Goal: Transaction & Acquisition: Purchase product/service

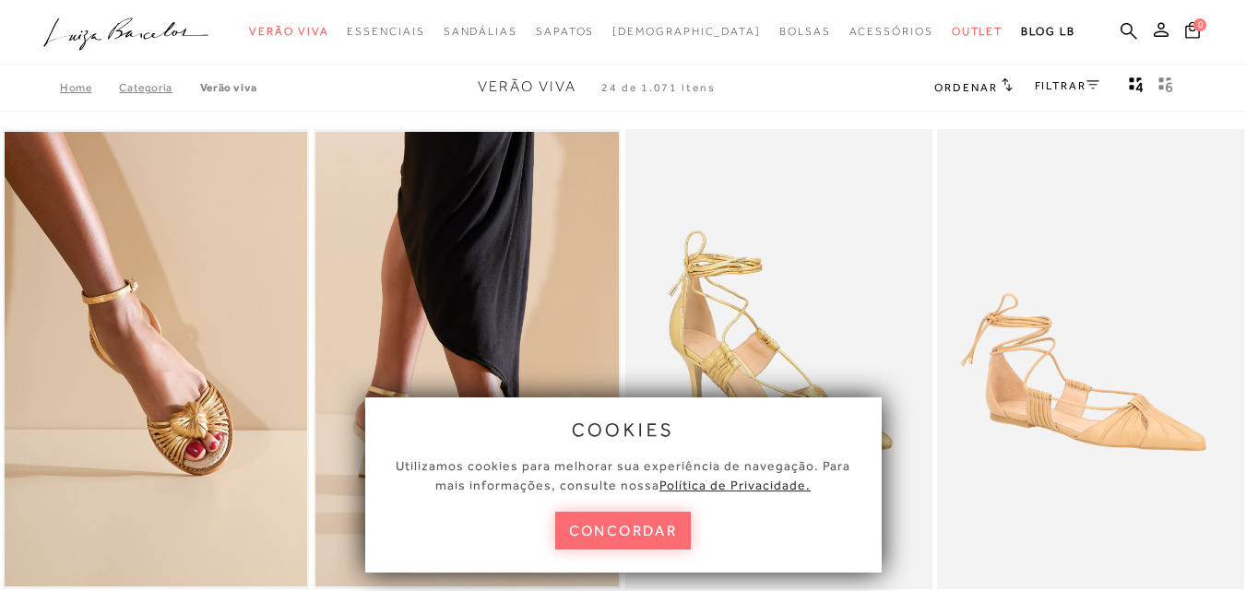
click at [623, 529] on button "concordar" at bounding box center [623, 531] width 137 height 38
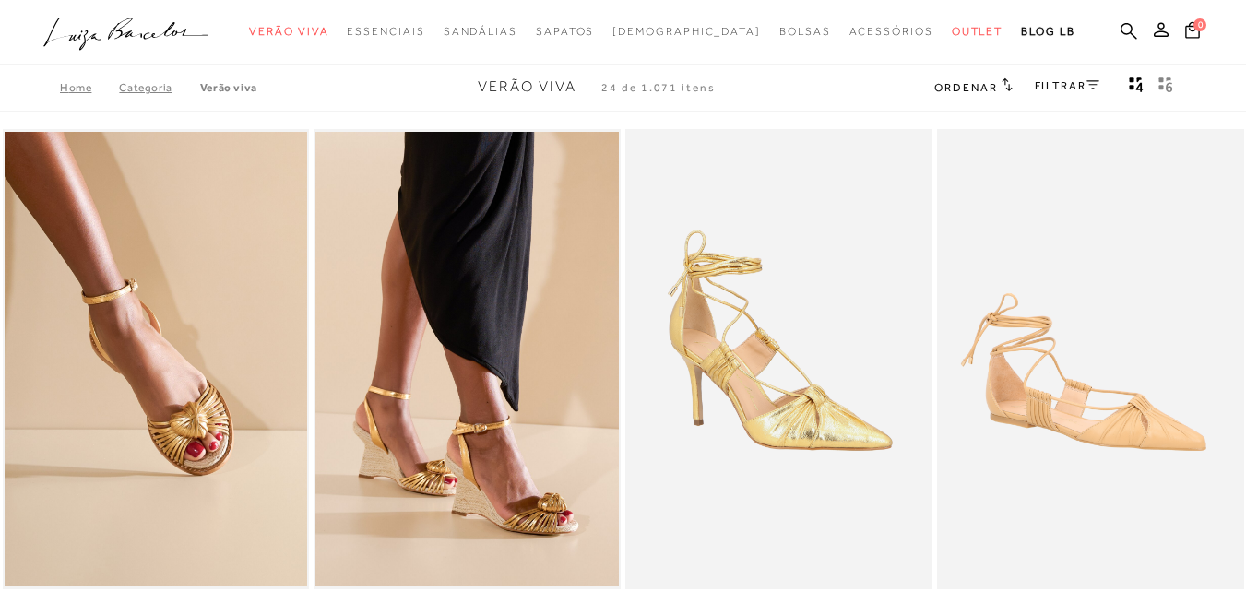
click at [1092, 82] on icon at bounding box center [1093, 84] width 13 height 9
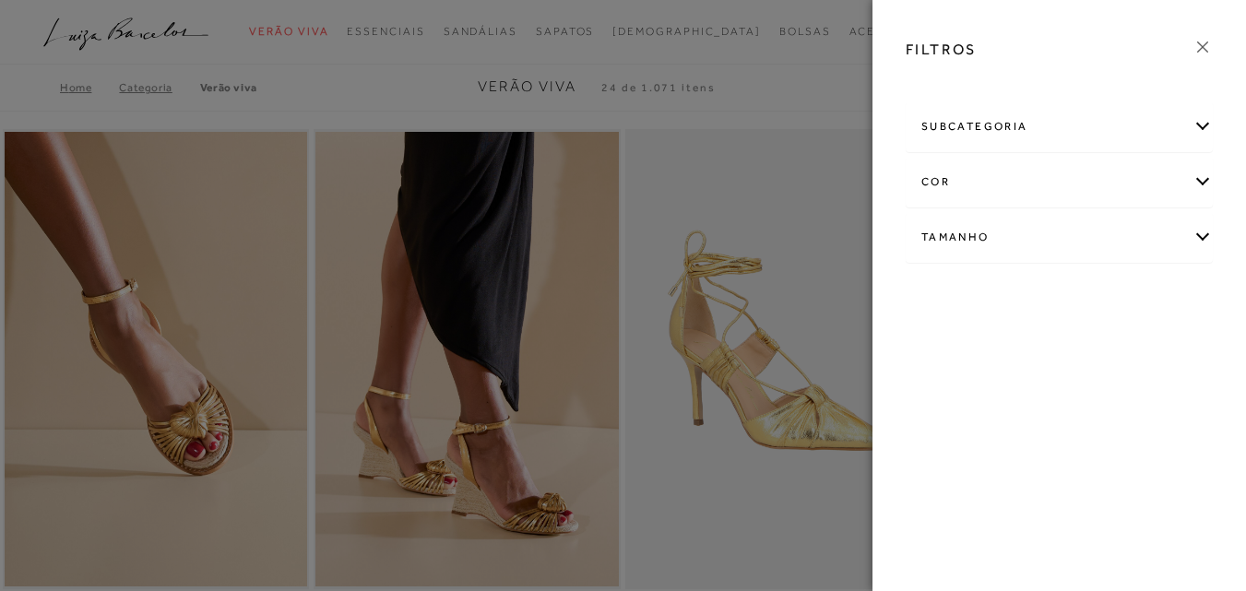
click at [939, 178] on div "cor" at bounding box center [1059, 182] width 305 height 49
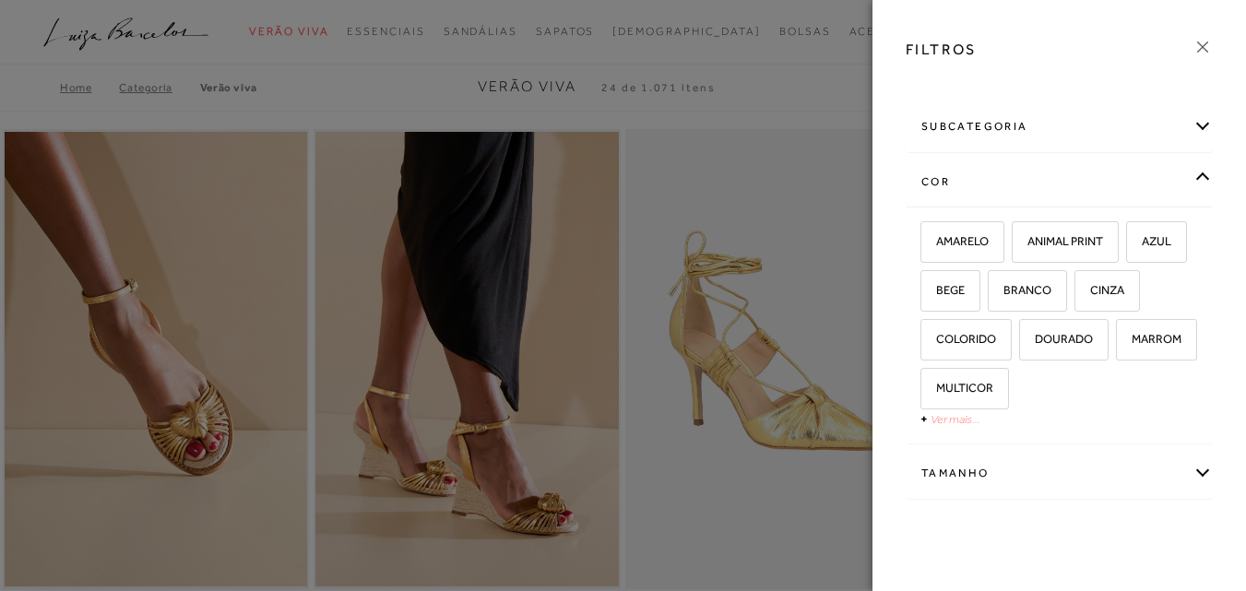
click at [933, 422] on link "Ver mais..." at bounding box center [956, 419] width 50 height 14
click at [972, 438] on span "PRETO" at bounding box center [948, 437] width 50 height 14
click at [936, 438] on input "PRETO" at bounding box center [927, 440] width 18 height 18
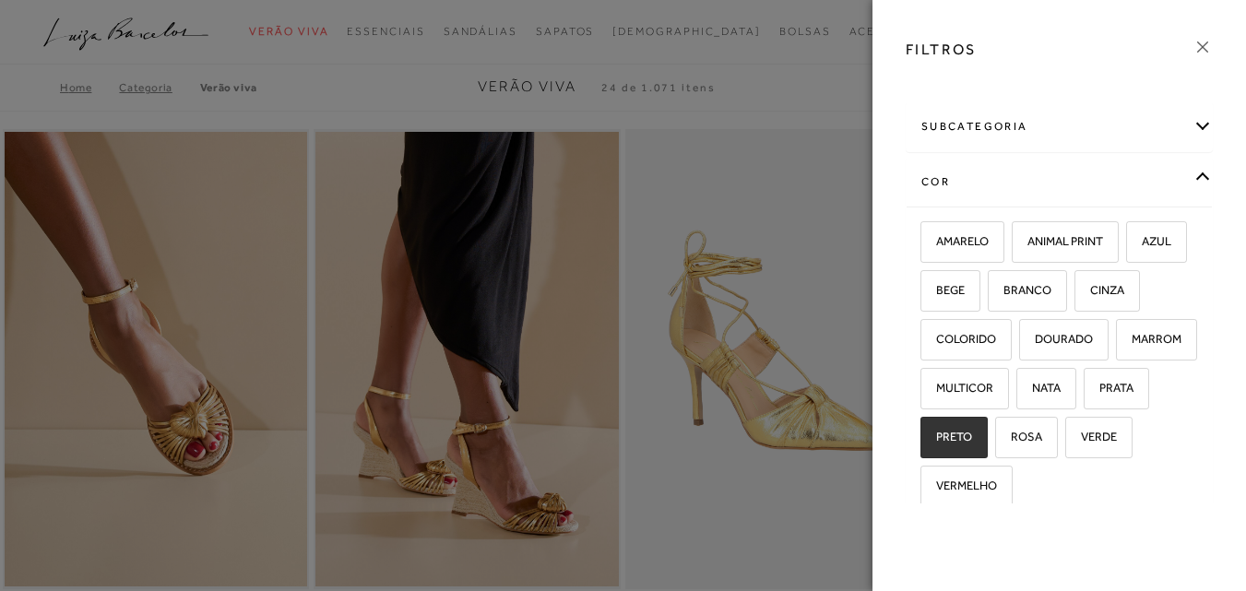
checkbox input "true"
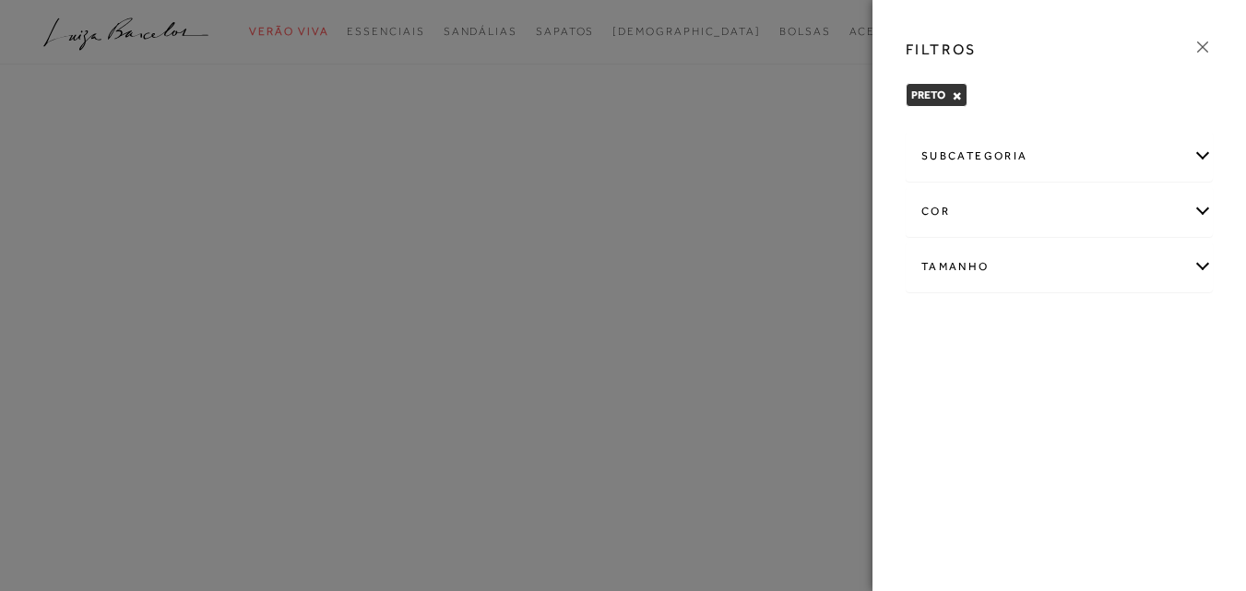
click at [974, 265] on div "Tamanho" at bounding box center [1059, 267] width 305 height 49
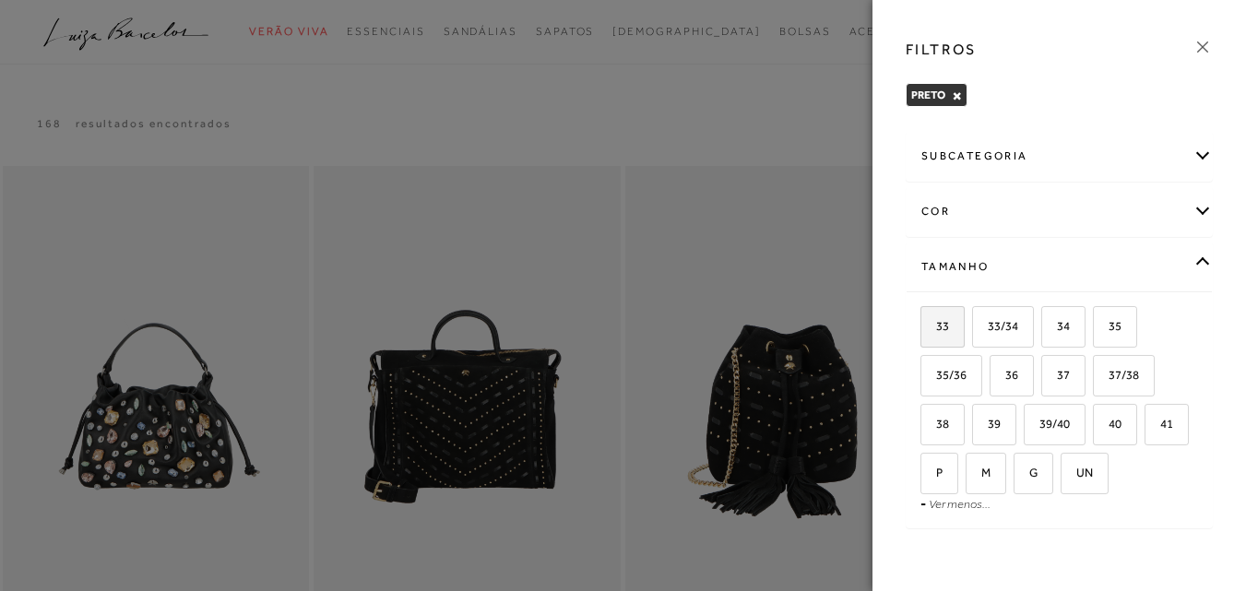
click at [939, 323] on span "33" at bounding box center [936, 326] width 27 height 14
click at [936, 323] on input "33" at bounding box center [927, 329] width 18 height 18
checkbox input "true"
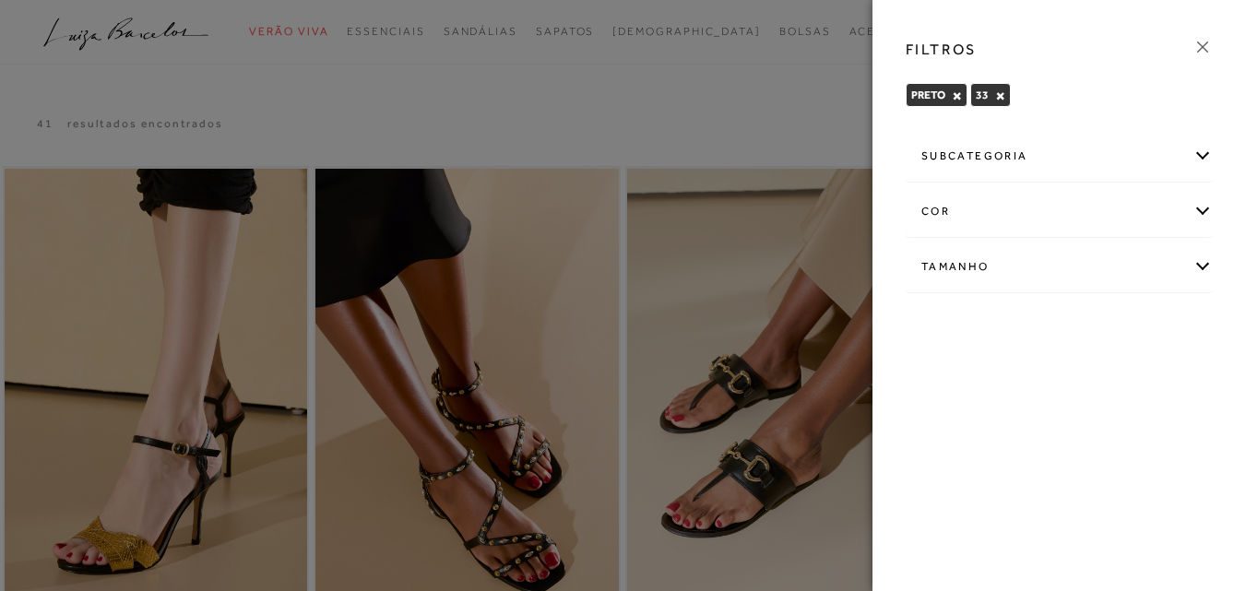
click at [1210, 266] on div "Tamanho" at bounding box center [1059, 267] width 305 height 49
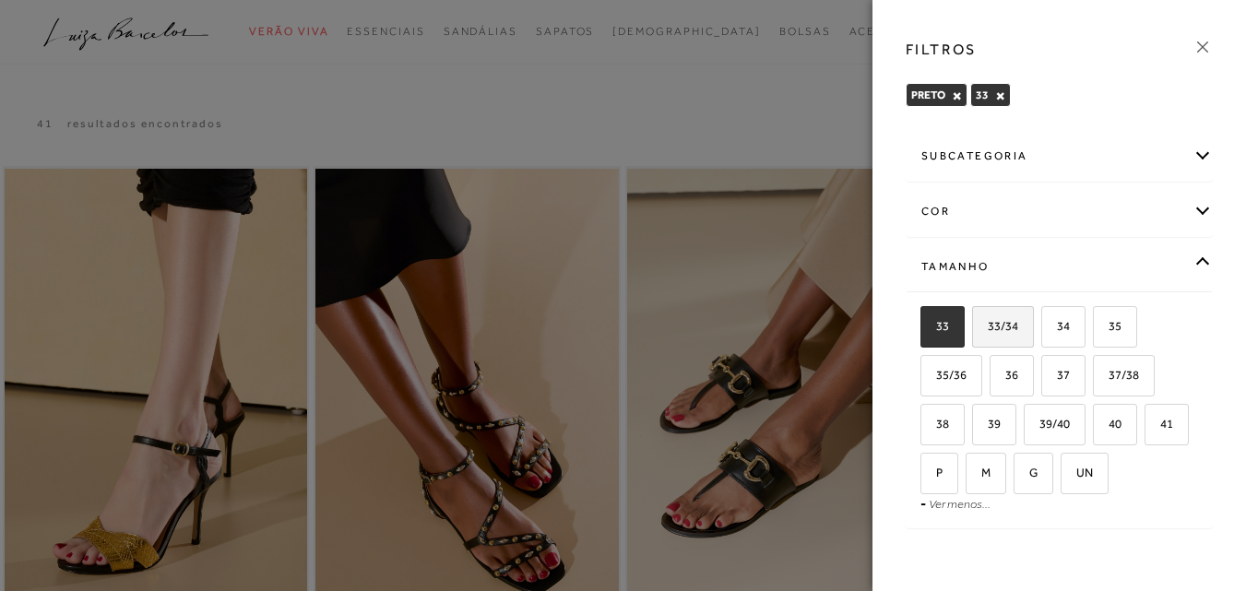
click at [1007, 334] on label "33/34" at bounding box center [1003, 327] width 60 height 40
click at [988, 334] on input "33/34" at bounding box center [979, 329] width 18 height 18
checkbox input "true"
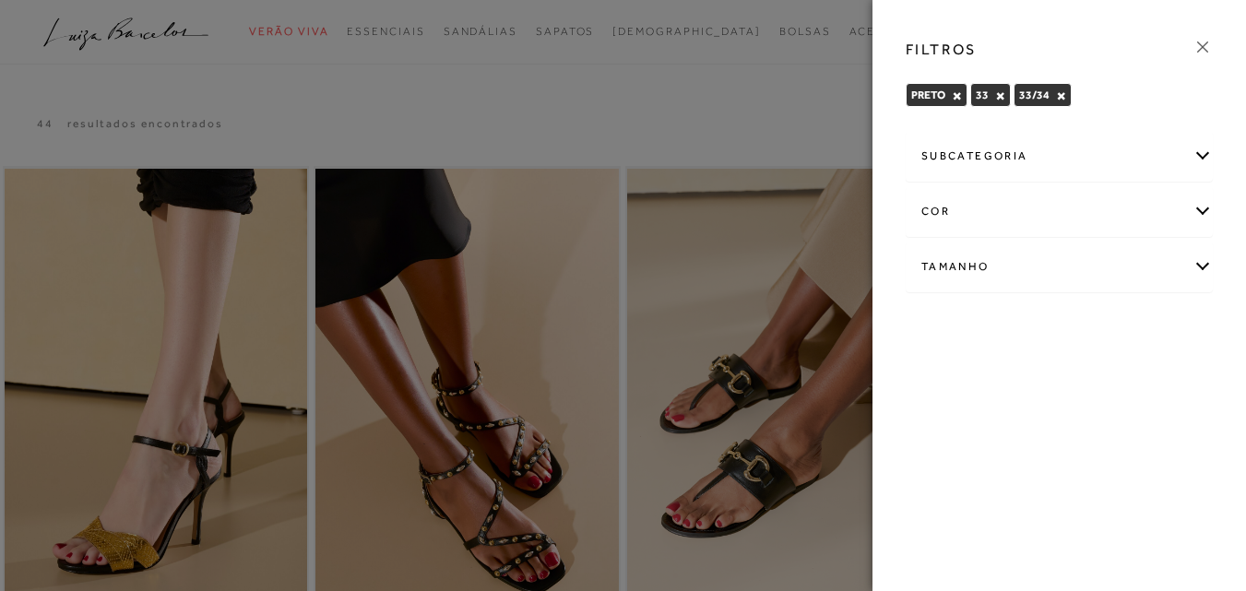
click at [1205, 40] on icon at bounding box center [1203, 47] width 20 height 20
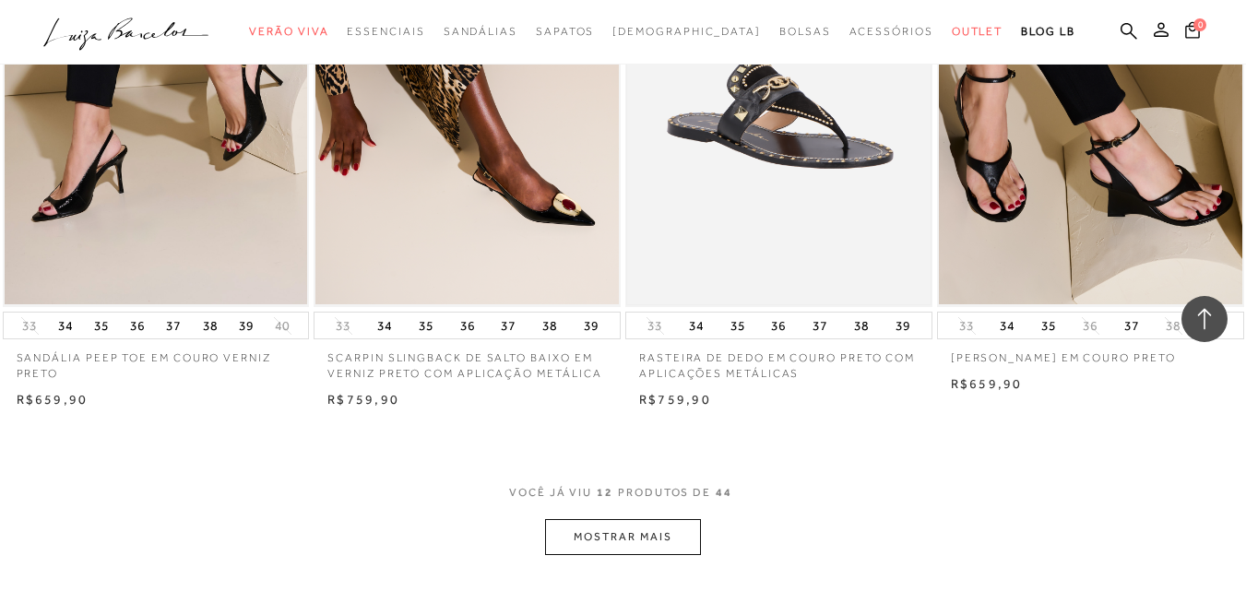
scroll to position [1568, 0]
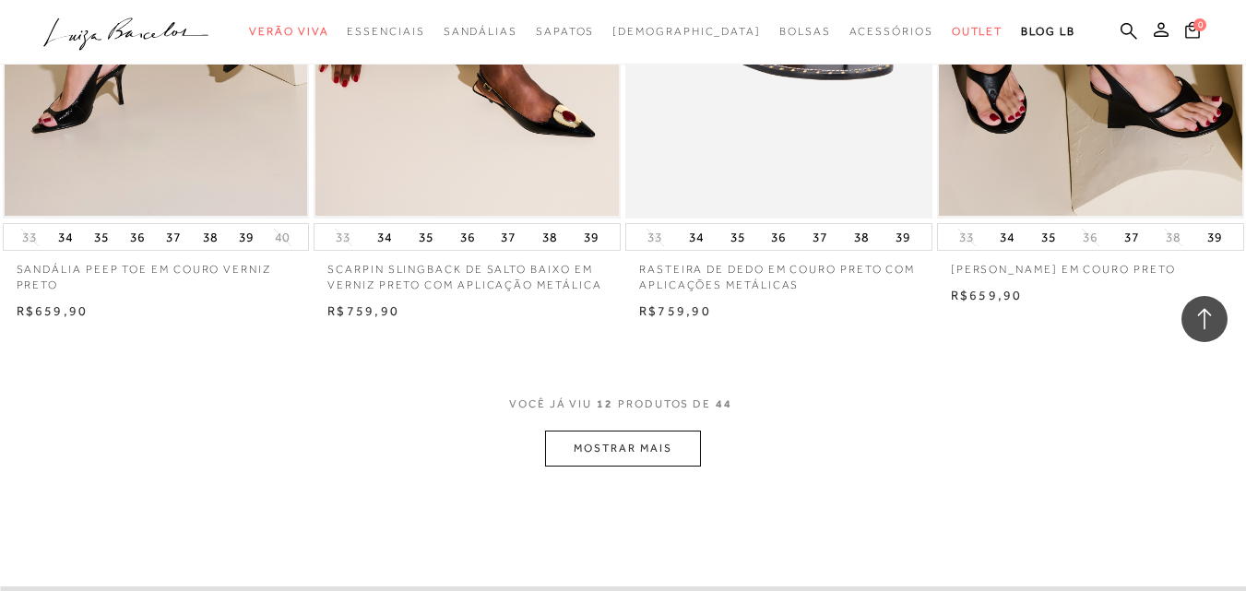
click at [666, 442] on button "MOSTRAR MAIS" at bounding box center [622, 449] width 155 height 36
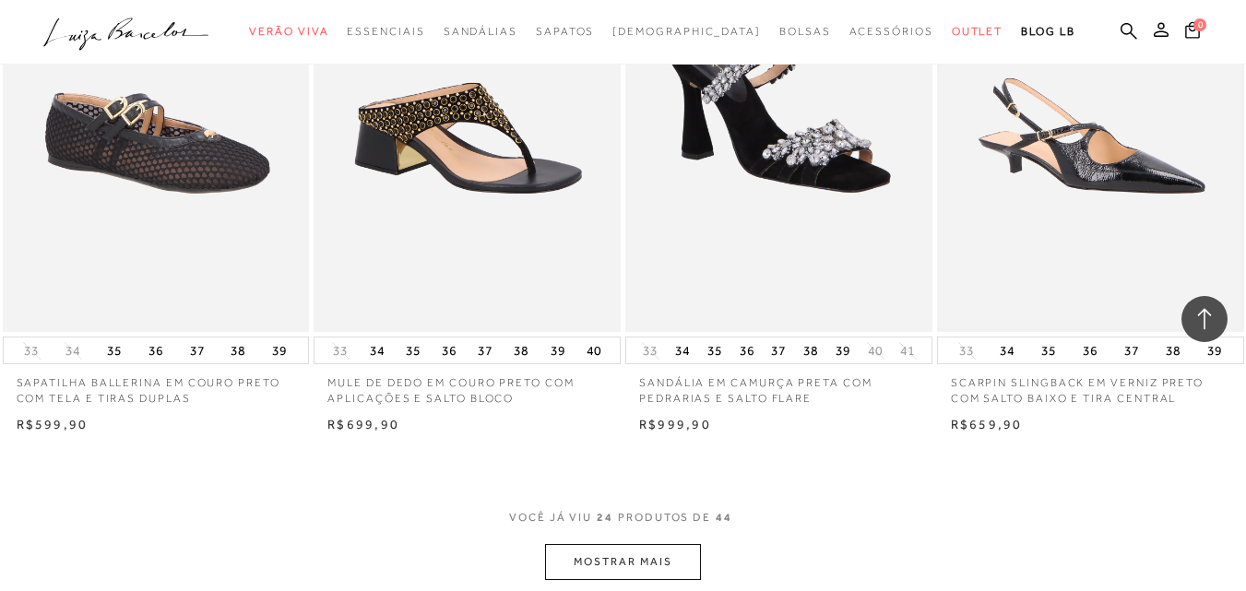
scroll to position [3322, 0]
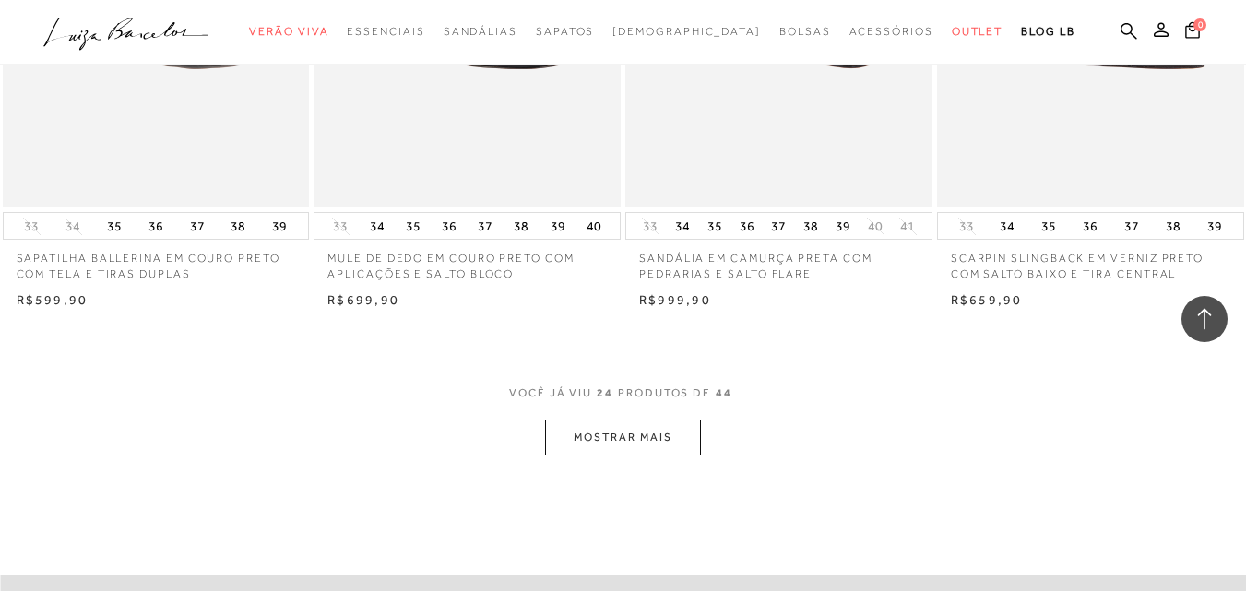
click at [645, 435] on button "MOSTRAR MAIS" at bounding box center [622, 438] width 155 height 36
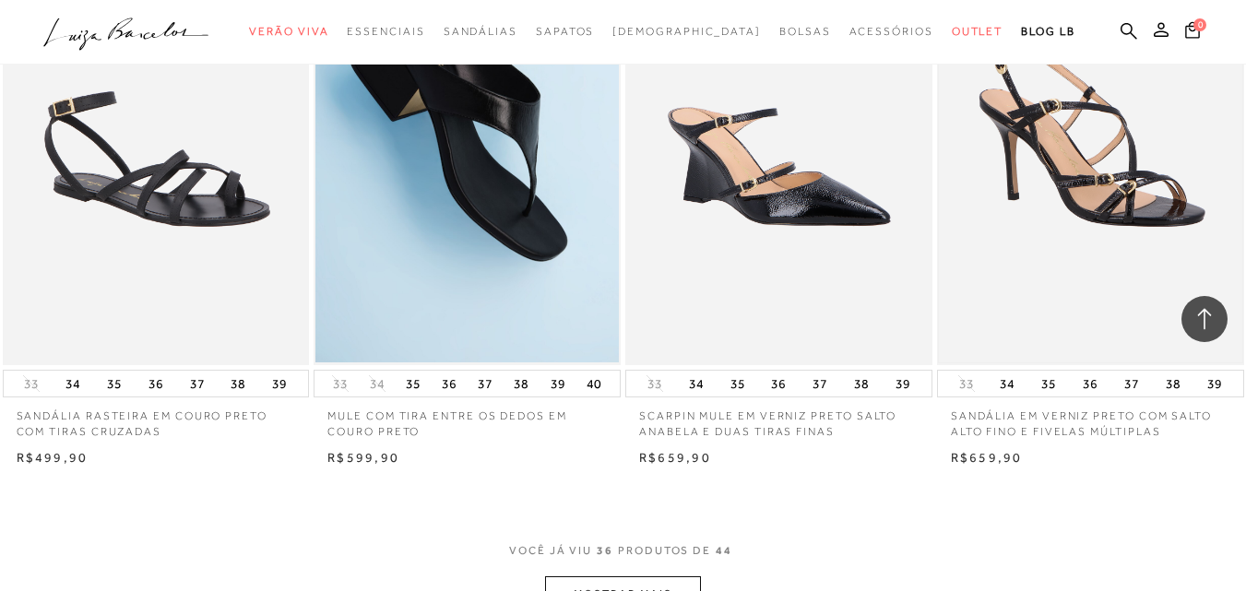
scroll to position [5167, 0]
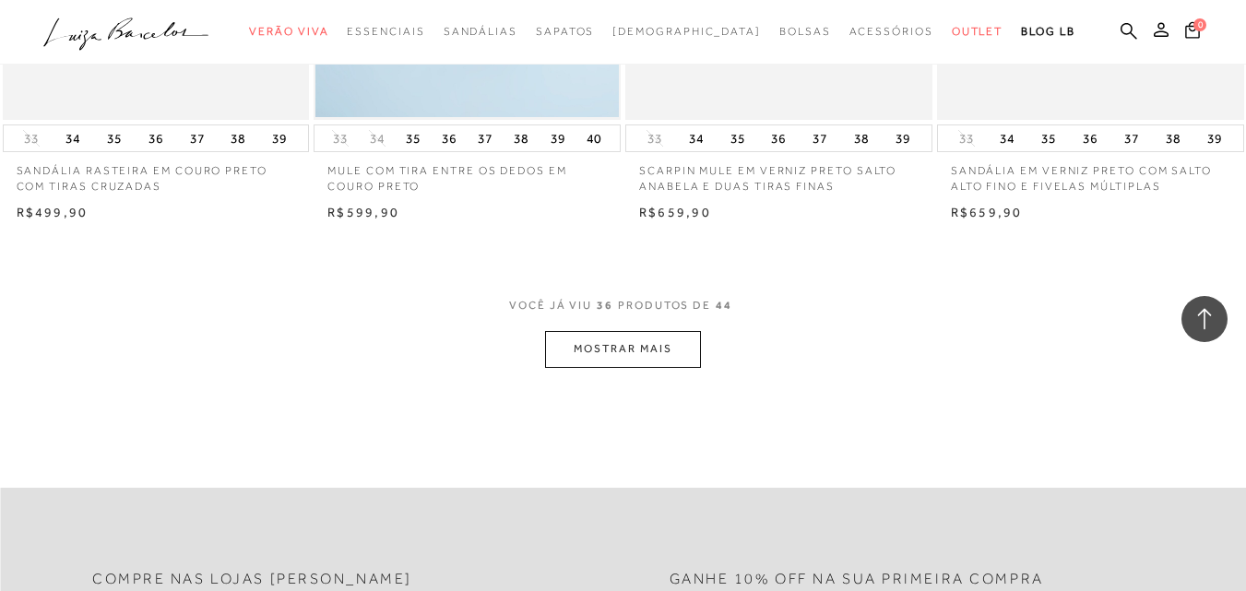
click at [625, 336] on button "MOSTRAR MAIS" at bounding box center [622, 349] width 155 height 36
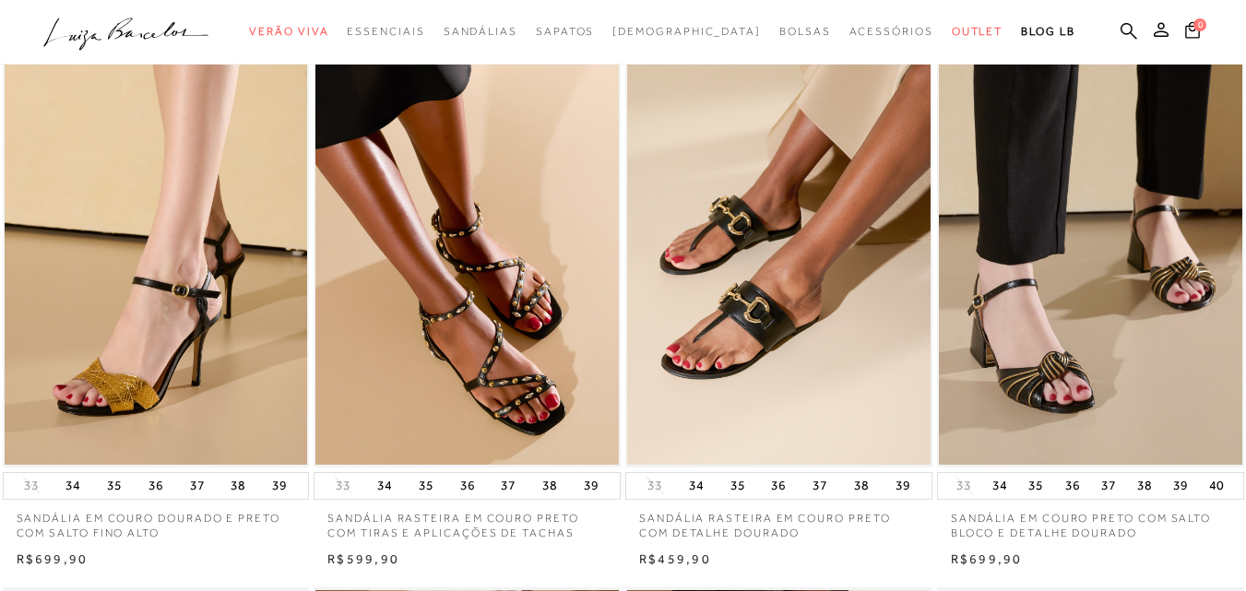
scroll to position [0, 0]
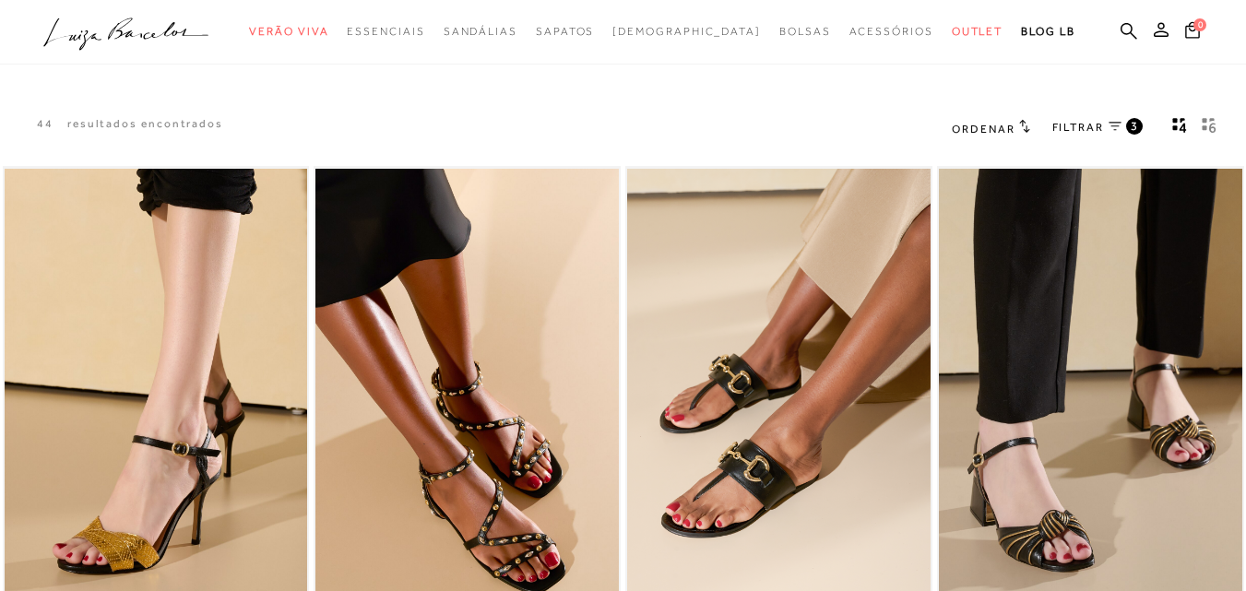
click at [1095, 125] on span "FILTRAR" at bounding box center [1079, 128] width 52 height 16
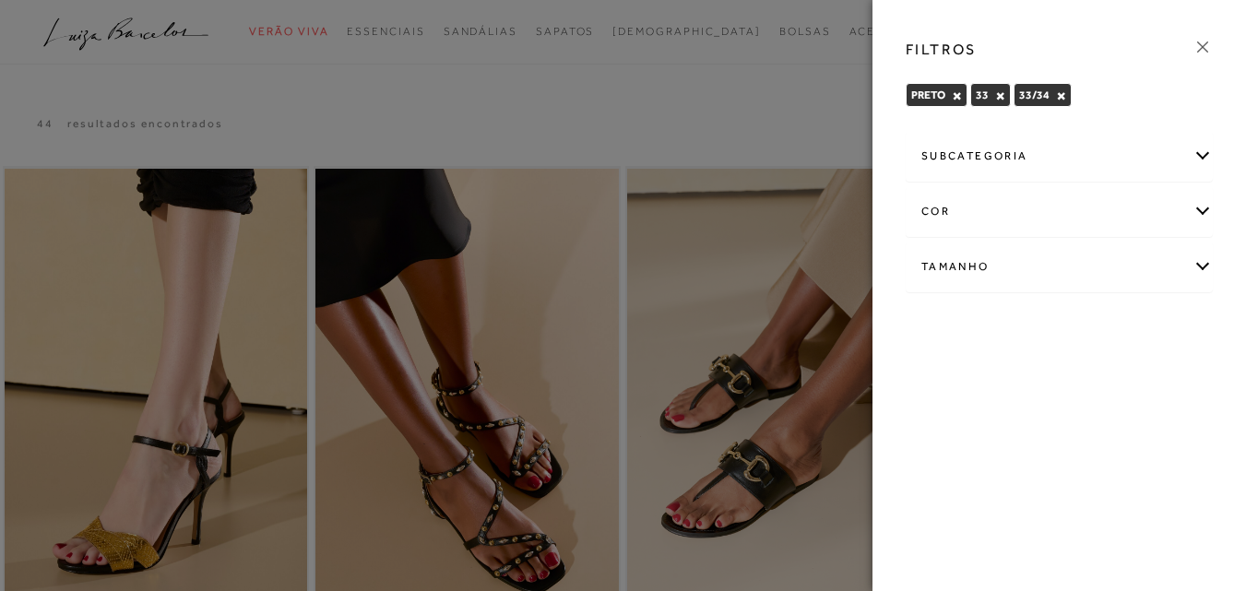
click at [951, 209] on div "cor" at bounding box center [1059, 211] width 305 height 49
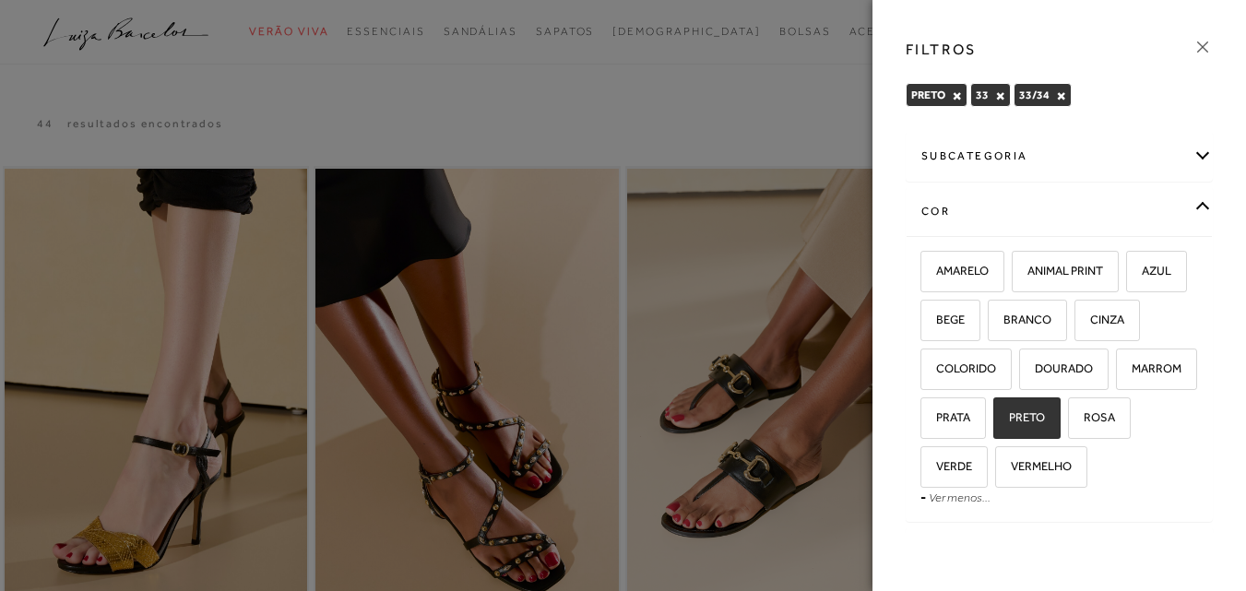
click at [1060, 407] on label "PRETO" at bounding box center [1028, 419] width 66 height 40
click at [1009, 412] on input "PRETO" at bounding box center [1000, 421] width 18 height 18
checkbox input "false"
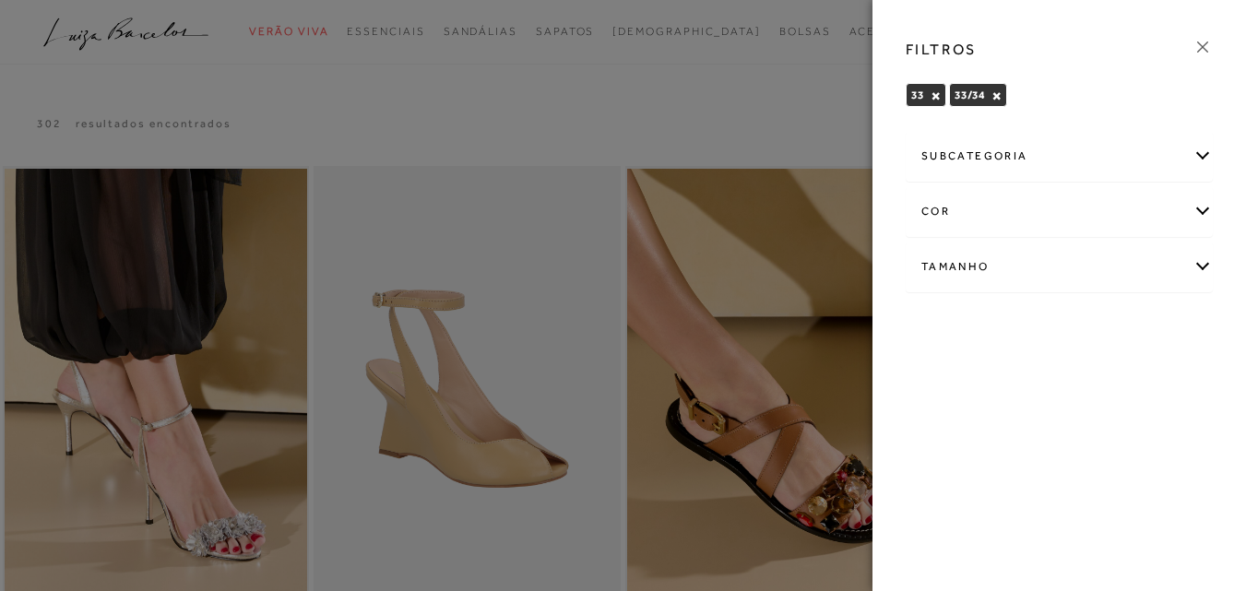
click at [1202, 42] on icon at bounding box center [1203, 47] width 20 height 20
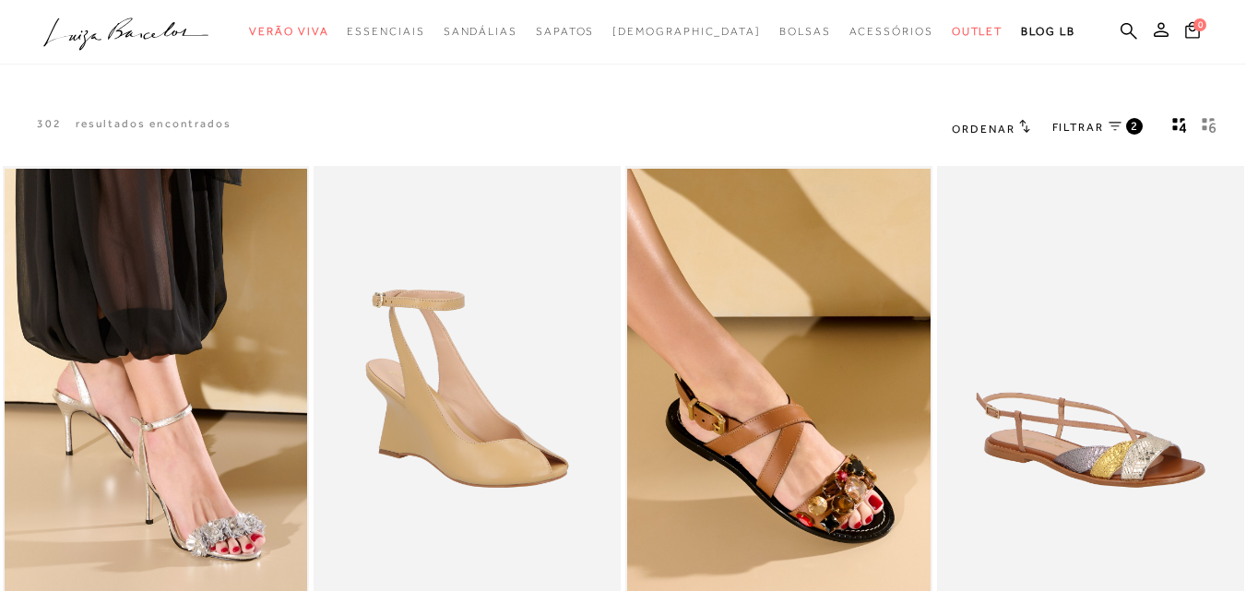
click at [1086, 134] on span "FILTRAR" at bounding box center [1079, 128] width 52 height 16
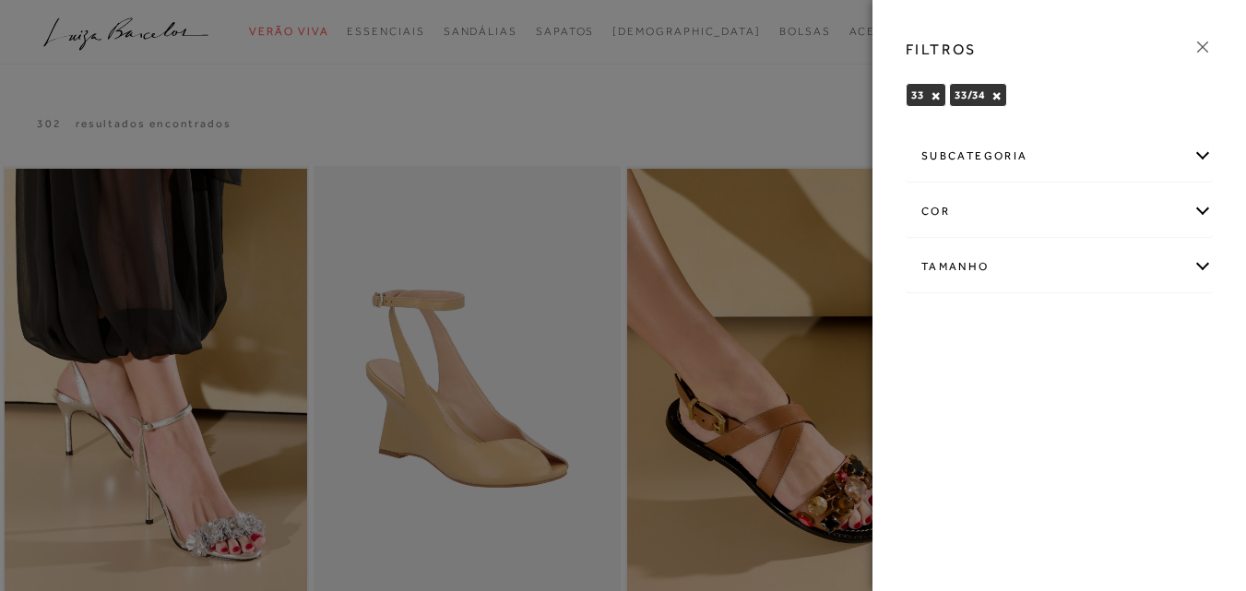
click at [1010, 152] on div "subcategoria" at bounding box center [1059, 156] width 305 height 49
click at [1204, 43] on icon at bounding box center [1203, 47] width 20 height 20
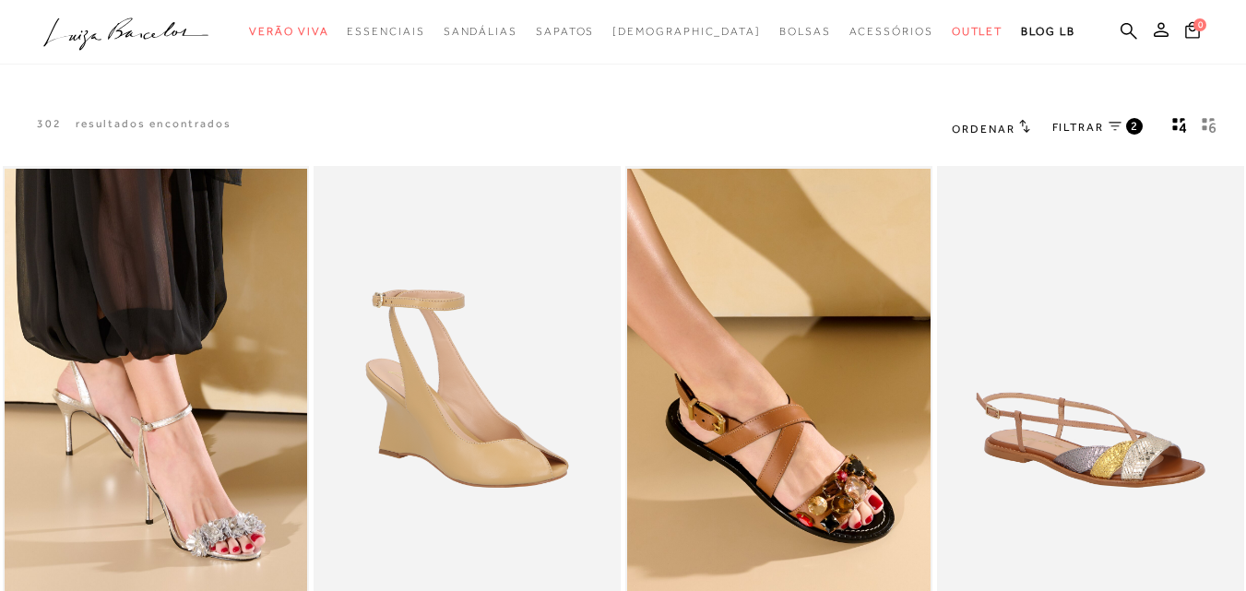
click at [1004, 121] on h2 "Ordenar" at bounding box center [991, 128] width 78 height 18
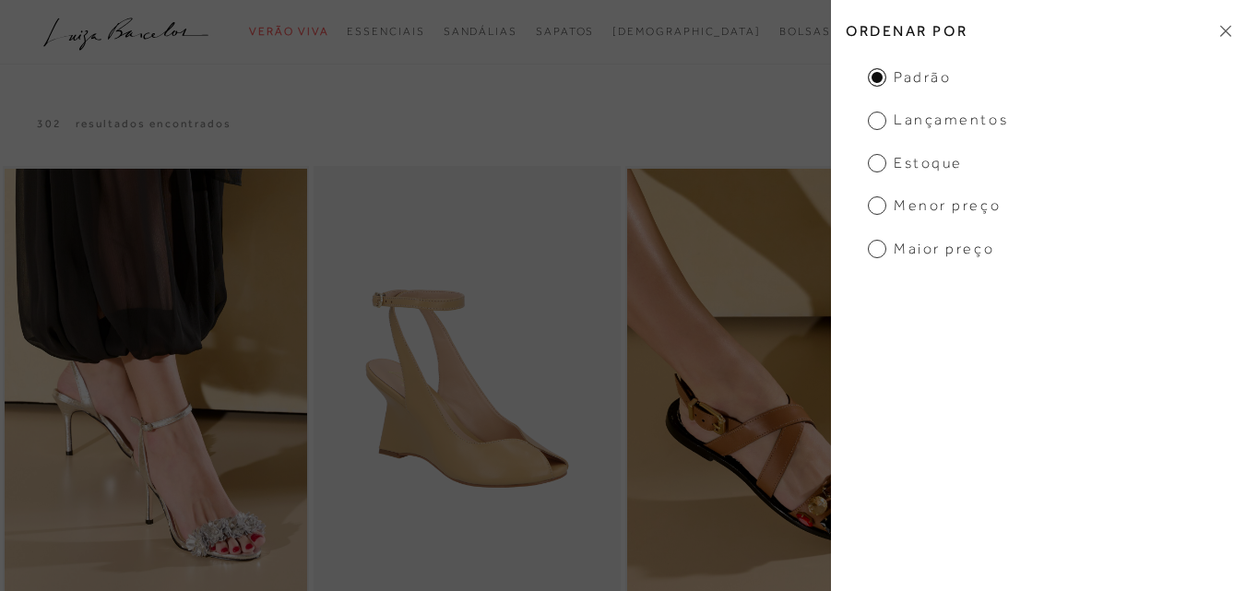
click at [879, 209] on span "Menor Preço" at bounding box center [934, 206] width 133 height 20
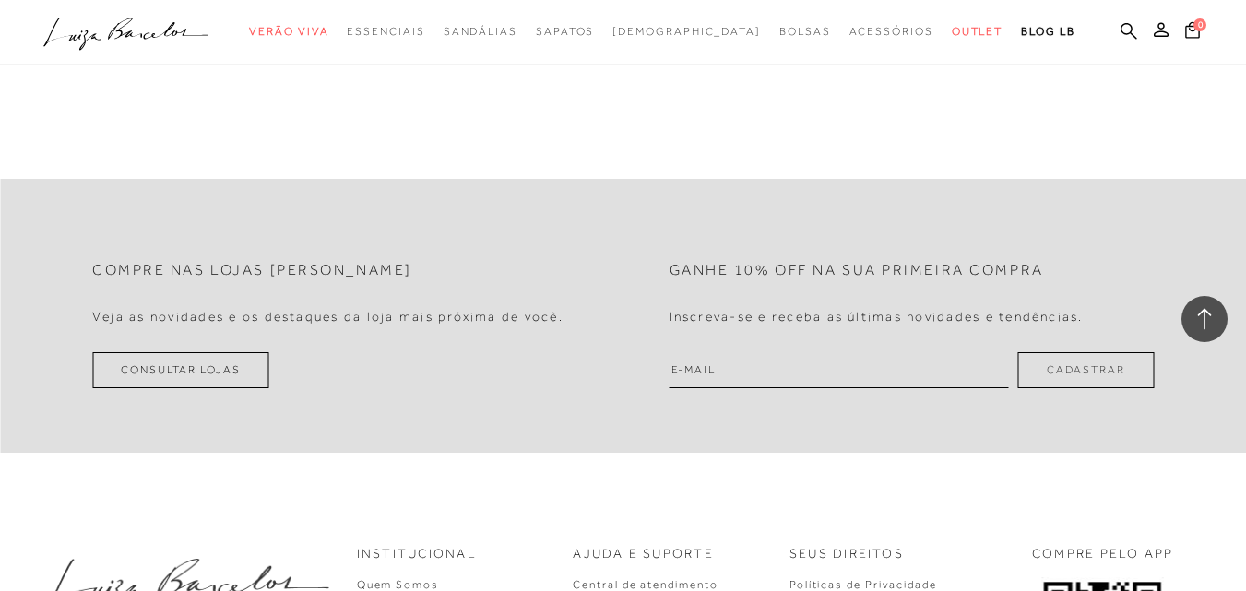
scroll to position [1753, 0]
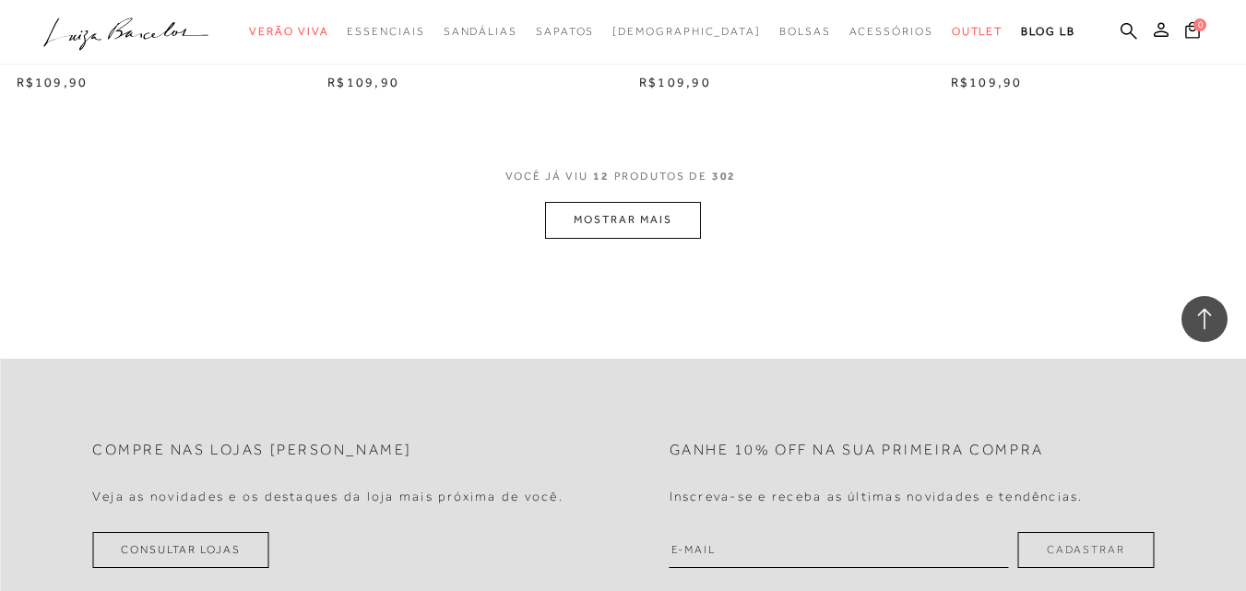
click at [654, 234] on button "MOSTRAR MAIS" at bounding box center [622, 220] width 155 height 36
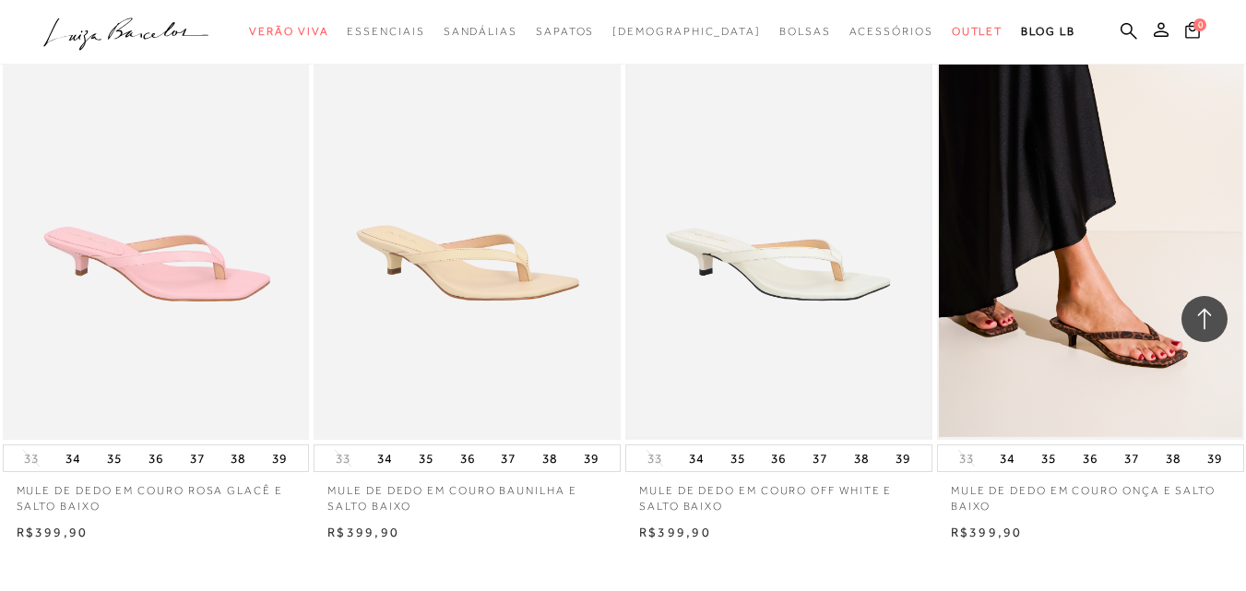
scroll to position [3188, 0]
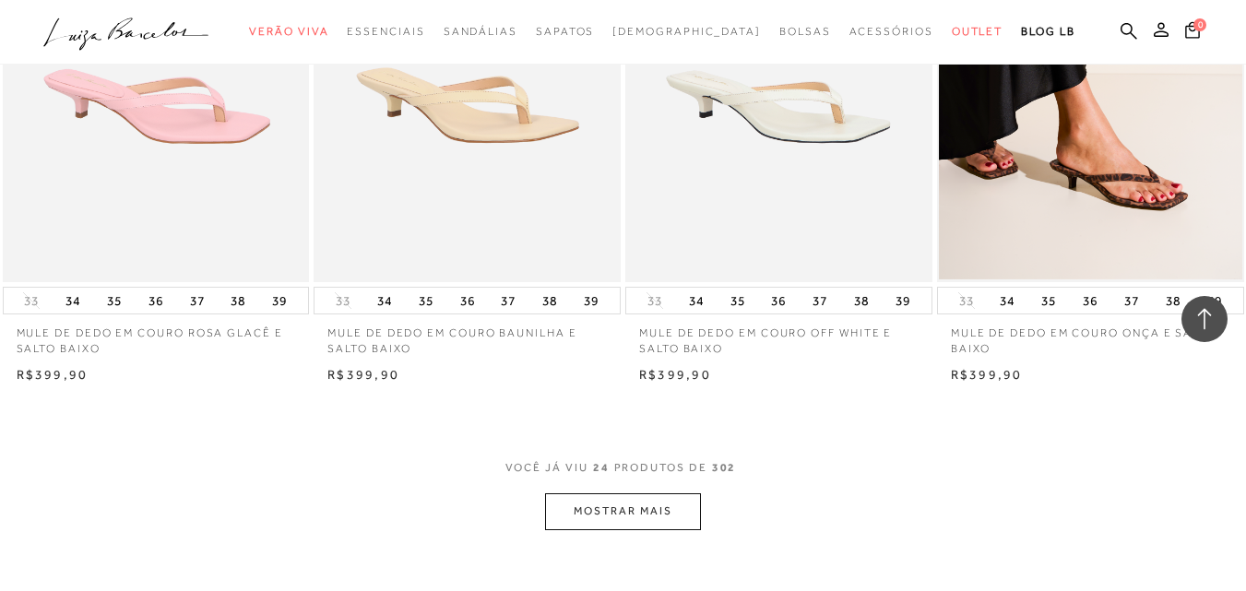
click at [654, 507] on button "MOSTRAR MAIS" at bounding box center [622, 512] width 155 height 36
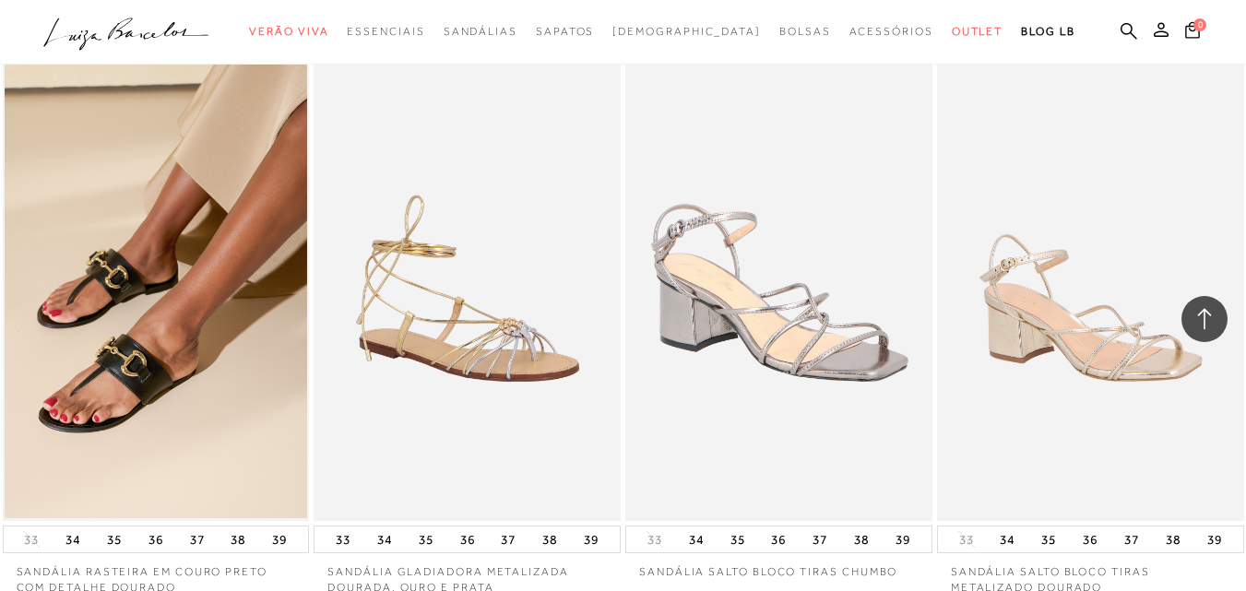
scroll to position [4941, 0]
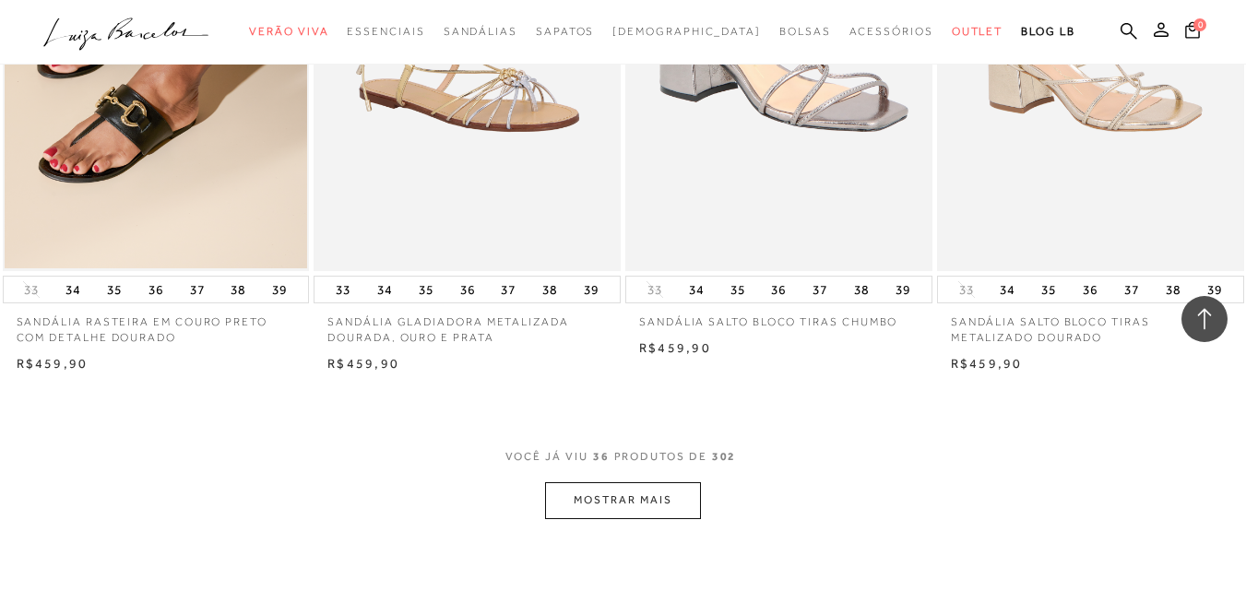
click at [607, 485] on button "MOSTRAR MAIS" at bounding box center [622, 501] width 155 height 36
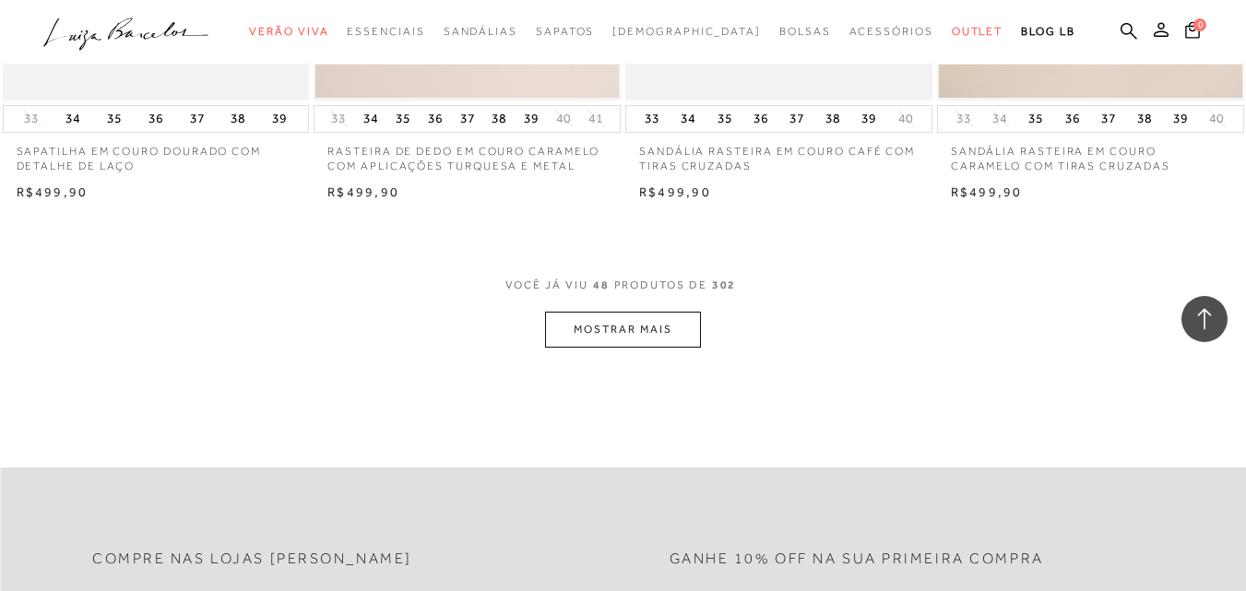
scroll to position [6878, 0]
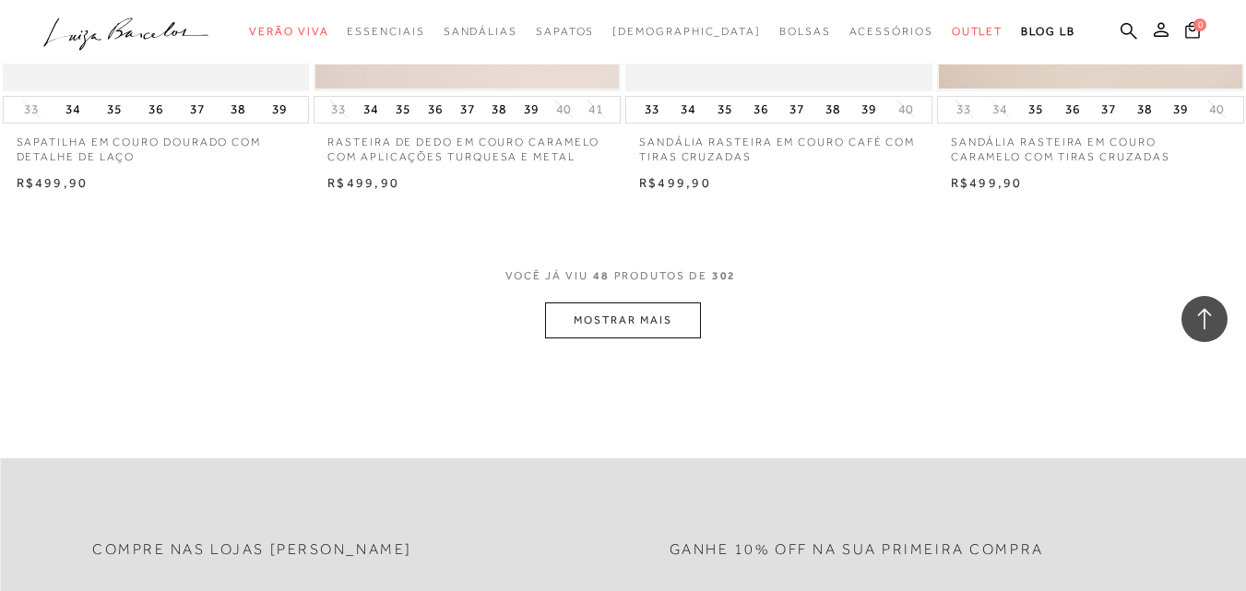
click at [621, 319] on button "MOSTRAR MAIS" at bounding box center [622, 321] width 155 height 36
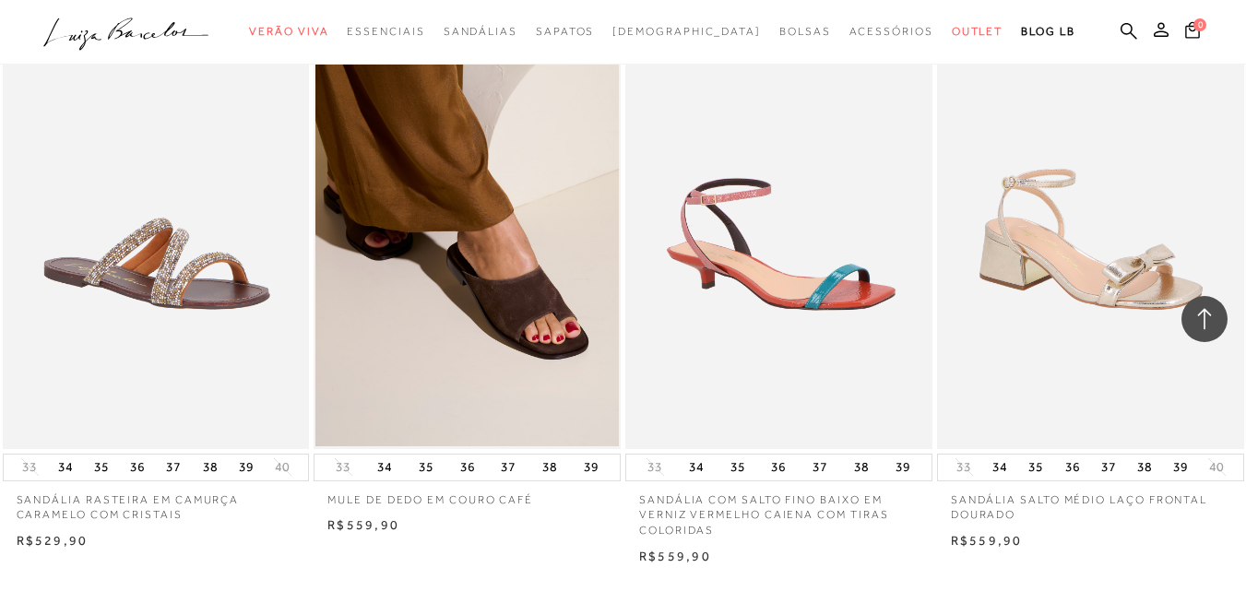
scroll to position [8724, 0]
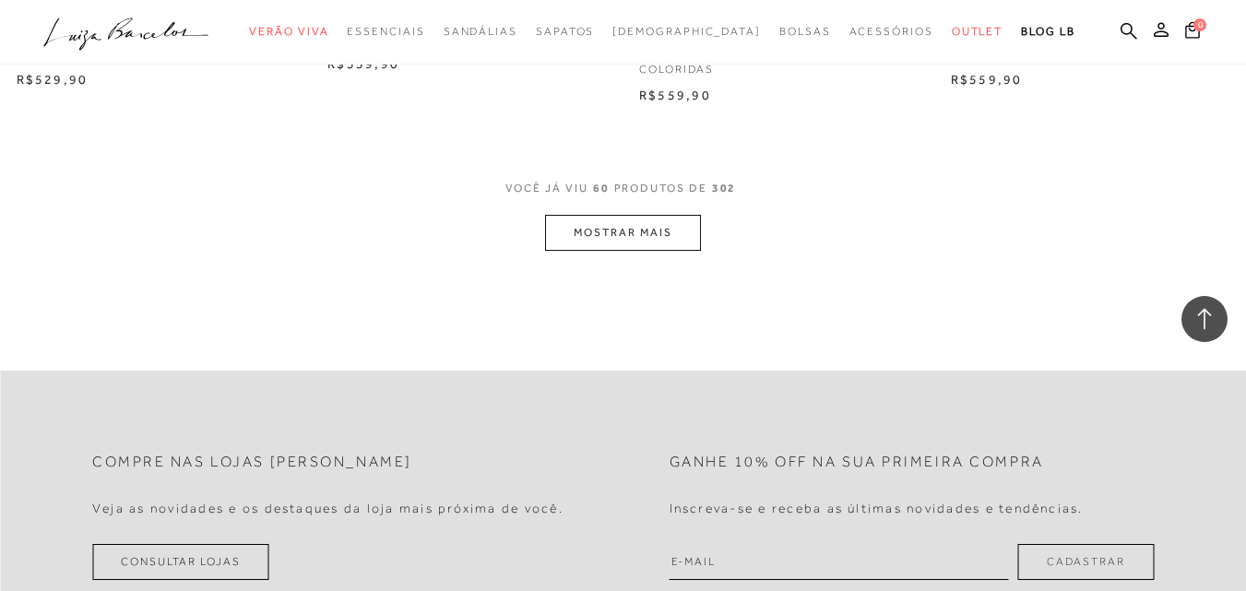
click at [627, 235] on button "MOSTRAR MAIS" at bounding box center [622, 233] width 155 height 36
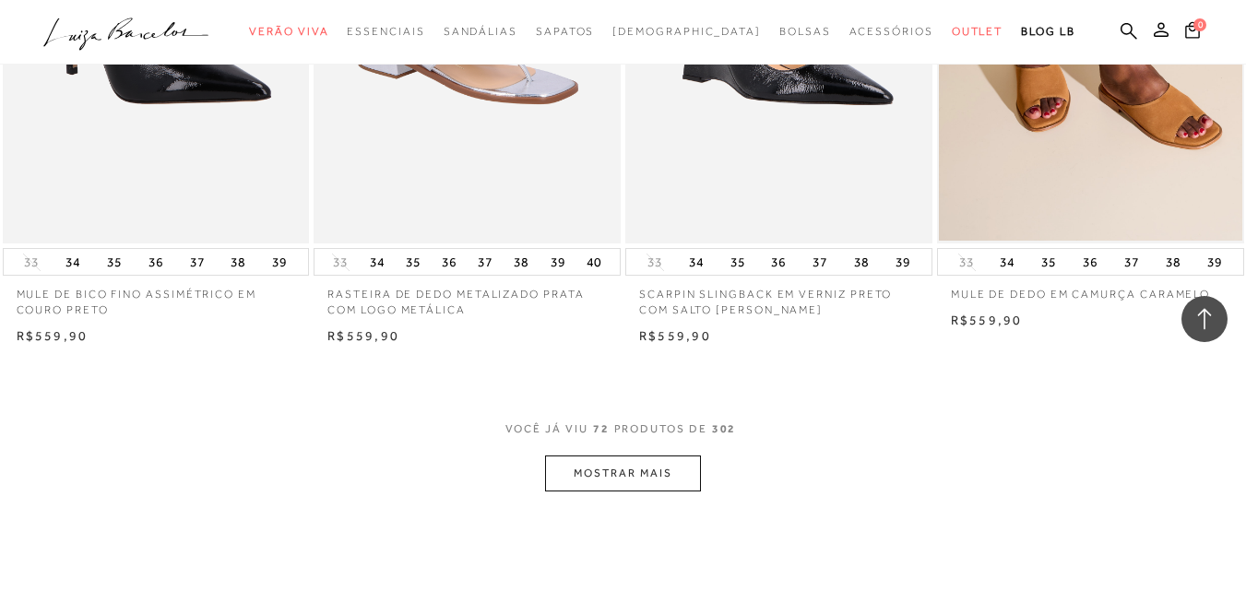
scroll to position [10569, 0]
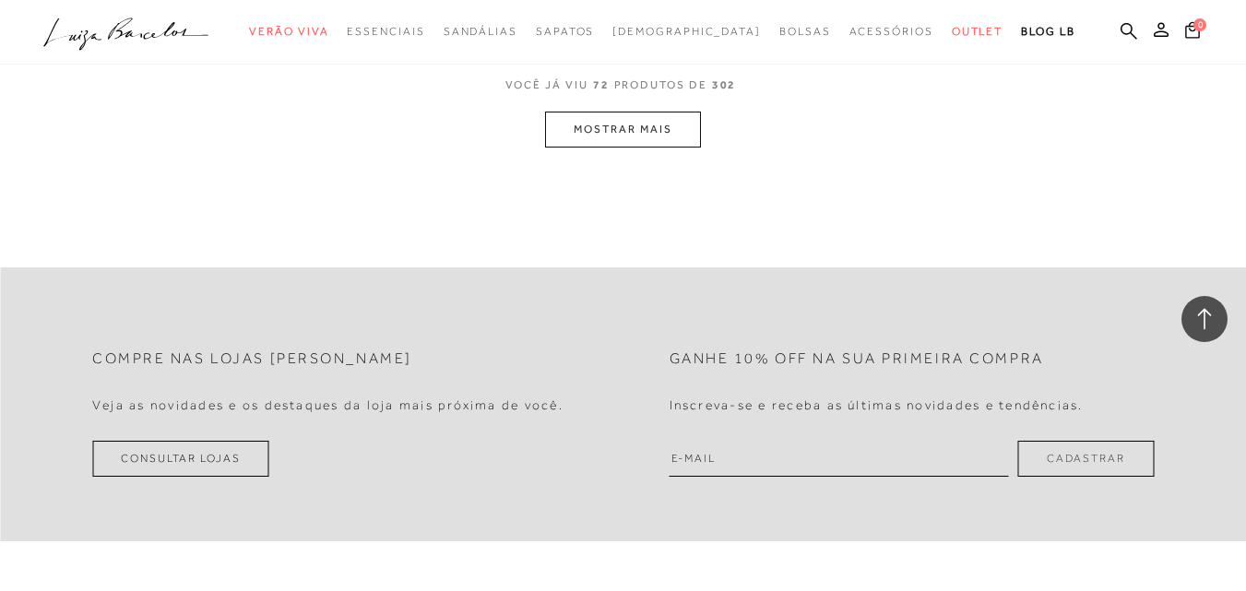
click at [592, 119] on button "MOSTRAR MAIS" at bounding box center [622, 130] width 155 height 36
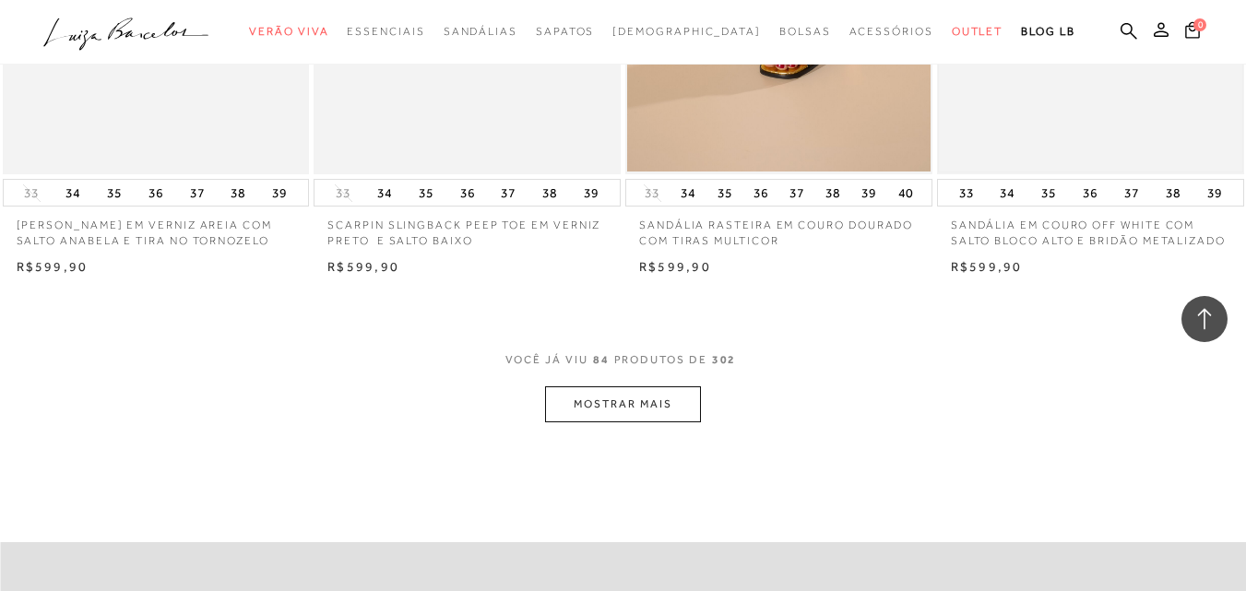
scroll to position [12045, 0]
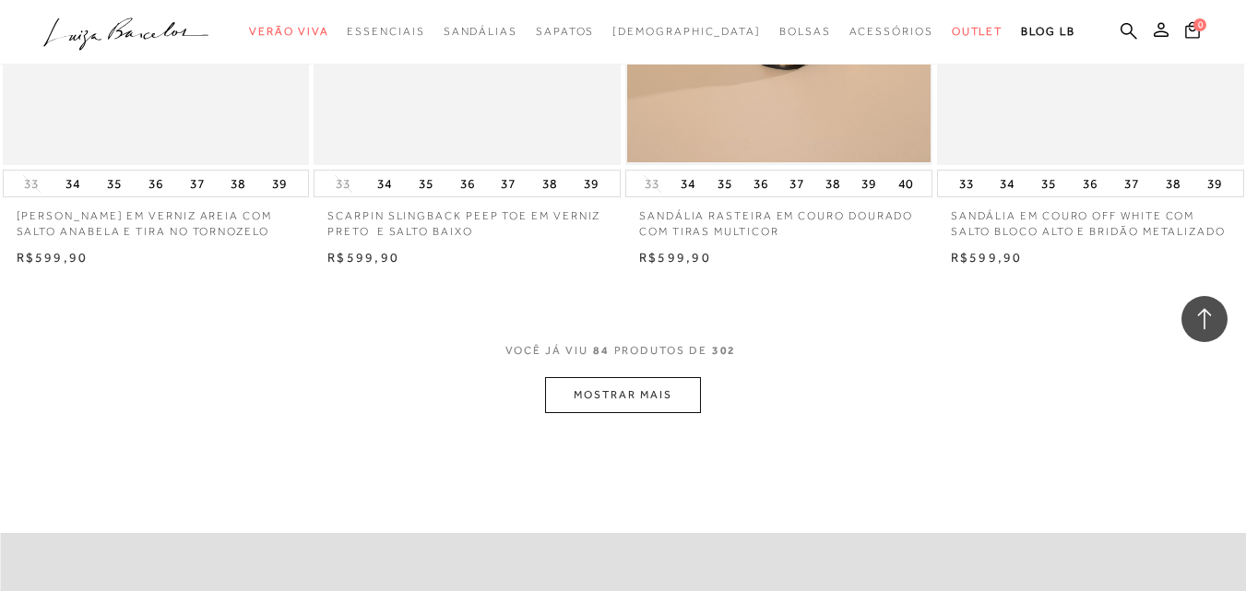
click at [631, 392] on button "MOSTRAR MAIS" at bounding box center [622, 395] width 155 height 36
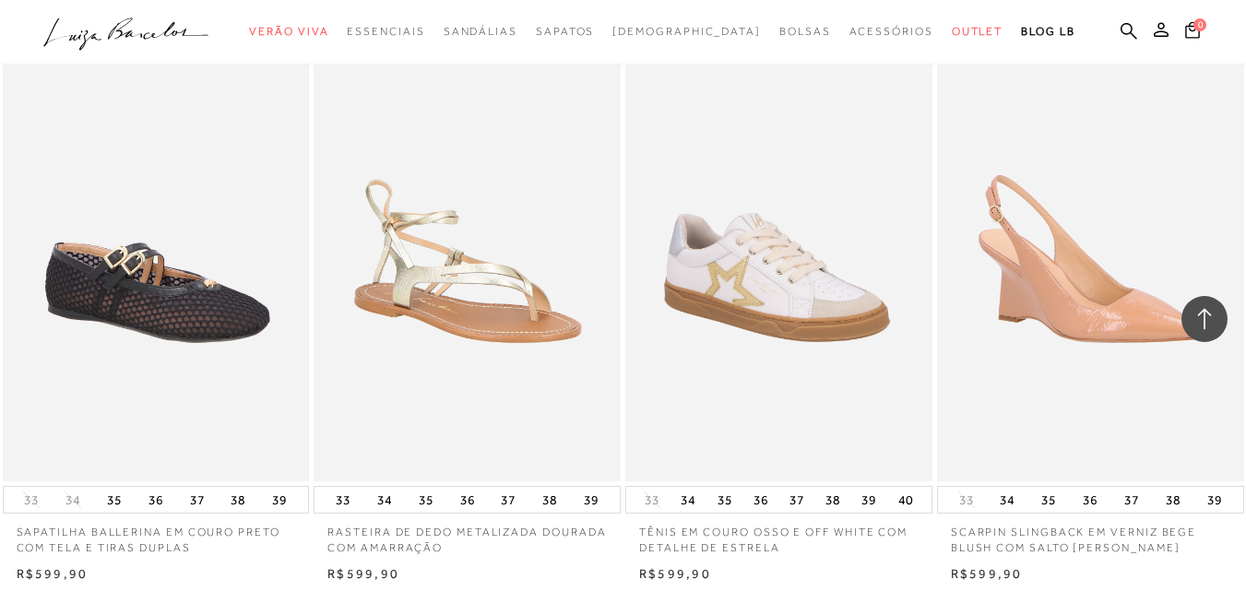
scroll to position [13798, 0]
